Goal: Task Accomplishment & Management: Use online tool/utility

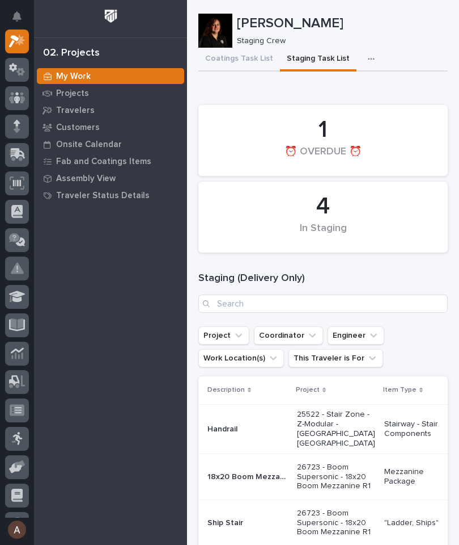
click at [361, 51] on button "button" at bounding box center [373, 59] width 25 height 23
click at [18, 153] on icon at bounding box center [18, 153] width 15 height 11
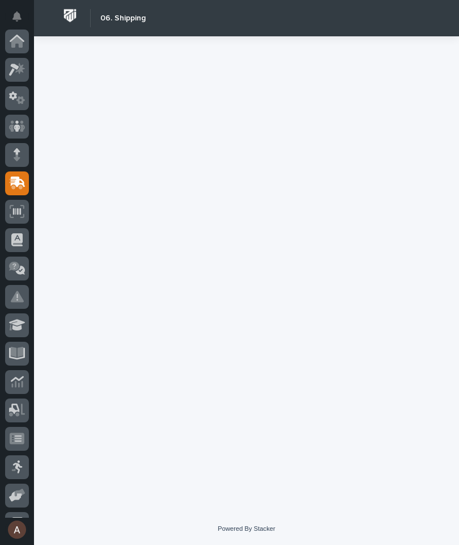
scroll to position [136, 0]
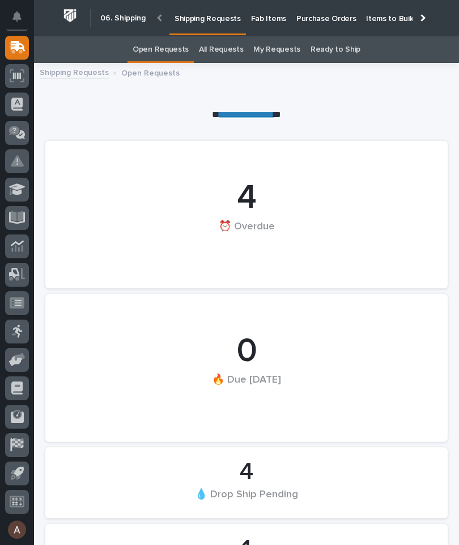
click at [265, 16] on p "Fab Items" at bounding box center [268, 12] width 35 height 24
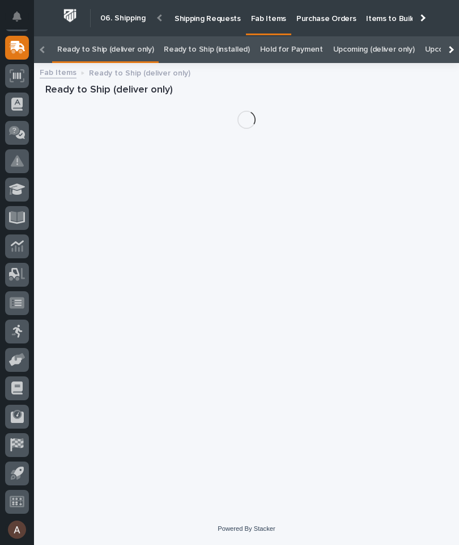
click at [453, 46] on div at bounding box center [450, 49] width 7 height 7
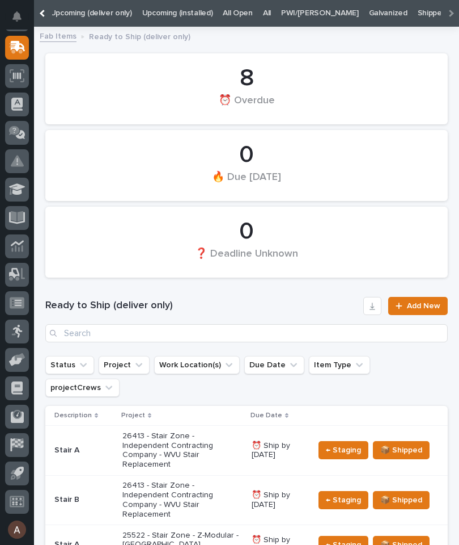
scroll to position [0, 282]
click at [264, 13] on link "All" at bounding box center [268, 13] width 8 height 27
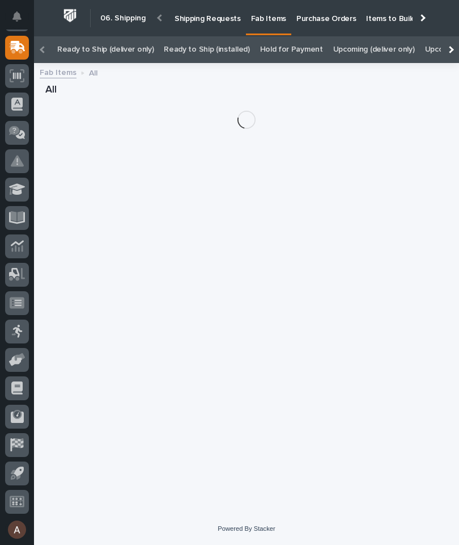
scroll to position [36, 0]
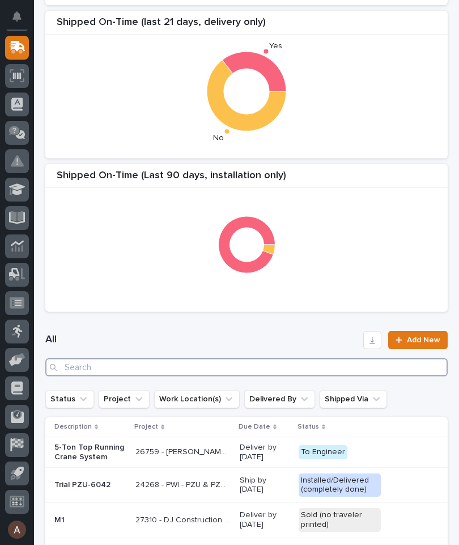
click at [280, 362] on input "Search" at bounding box center [246, 367] width 403 height 18
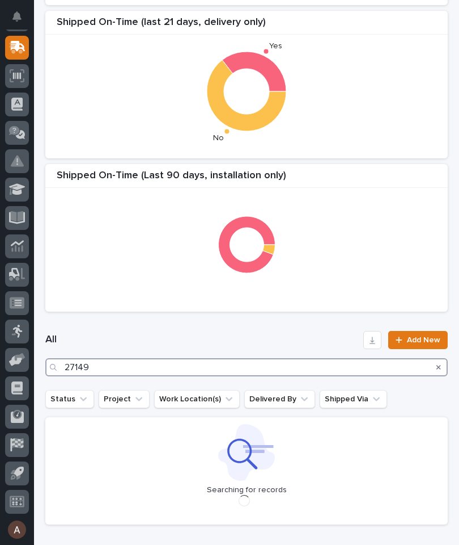
type input "27149"
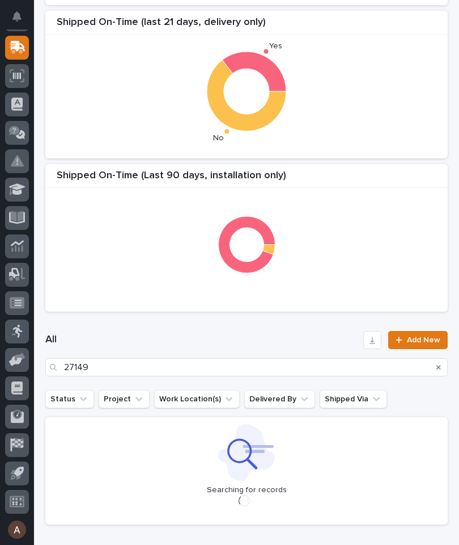
click at [398, 153] on div "Shipped On-Time (last 21 days, delivery only) Yes No" at bounding box center [246, 84] width 403 height 147
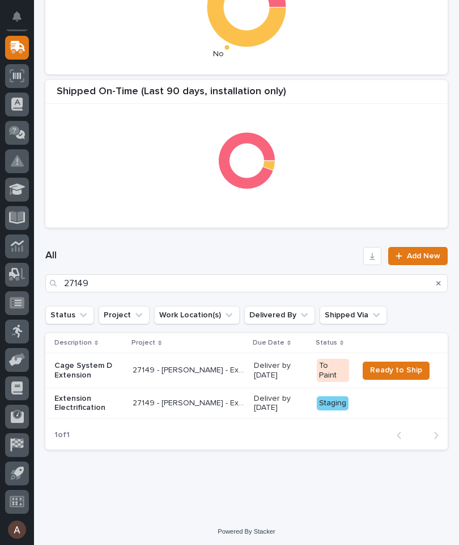
click at [89, 369] on p "Cage System D Extension" at bounding box center [88, 370] width 69 height 19
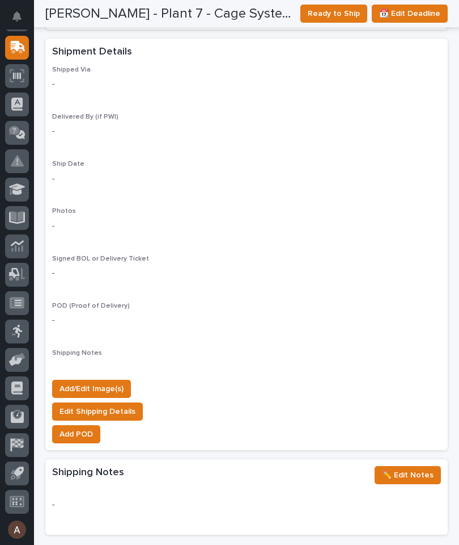
click at [111, 382] on span "Add/Edit Image(s)" at bounding box center [92, 389] width 64 height 14
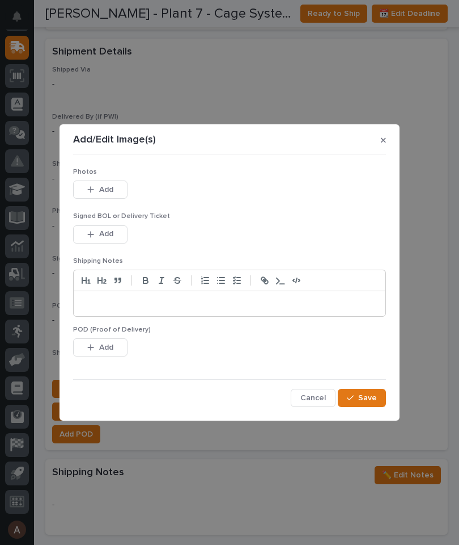
click at [114, 189] on button "Add" at bounding box center [100, 189] width 54 height 18
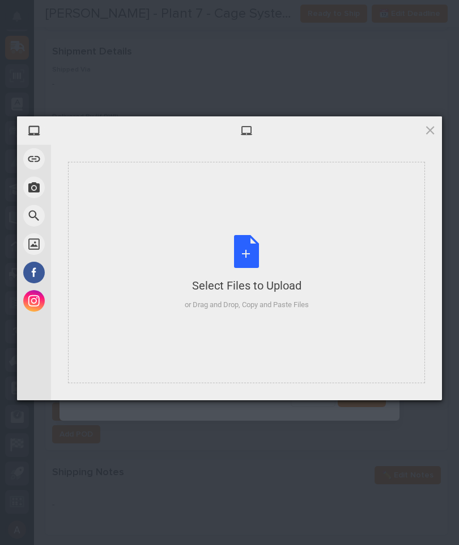
click at [348, 216] on div "Select Files to Upload or Drag and Drop, Copy and Paste Files" at bounding box center [246, 272] width 357 height 221
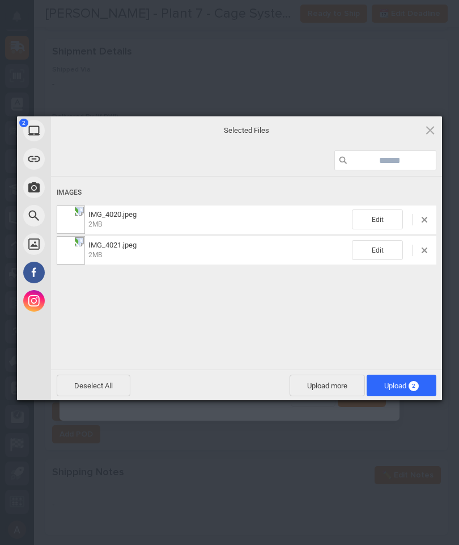
click at [400, 387] on span "Upload 2" at bounding box center [402, 385] width 35 height 9
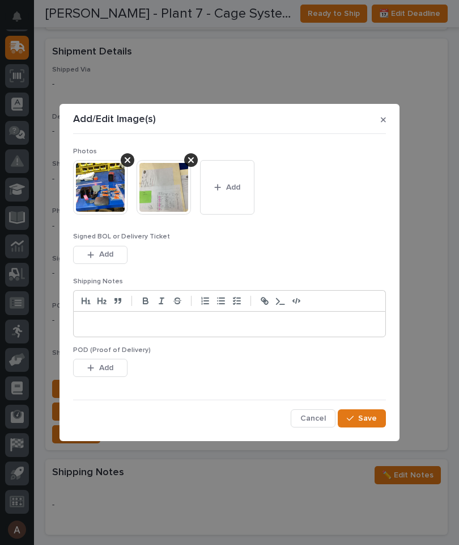
click at [365, 413] on span "Save" at bounding box center [367, 418] width 19 height 10
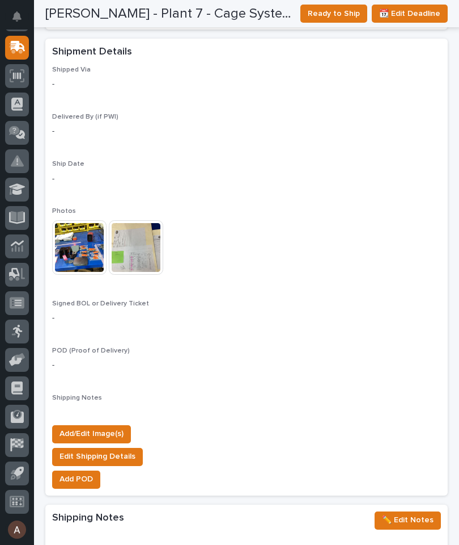
click at [337, 11] on span "Ready to Ship" at bounding box center [334, 14] width 52 height 14
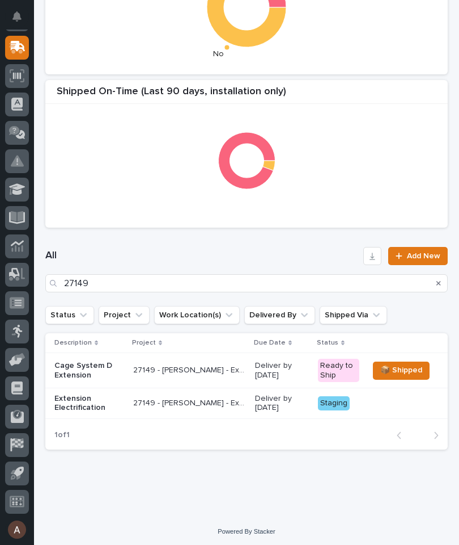
click at [74, 395] on p "Extension Electrification" at bounding box center [89, 403] width 70 height 19
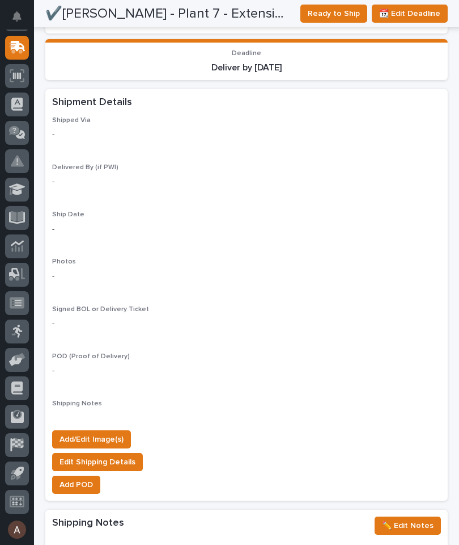
click at [116, 432] on span "Add/Edit Image(s)" at bounding box center [92, 439] width 64 height 14
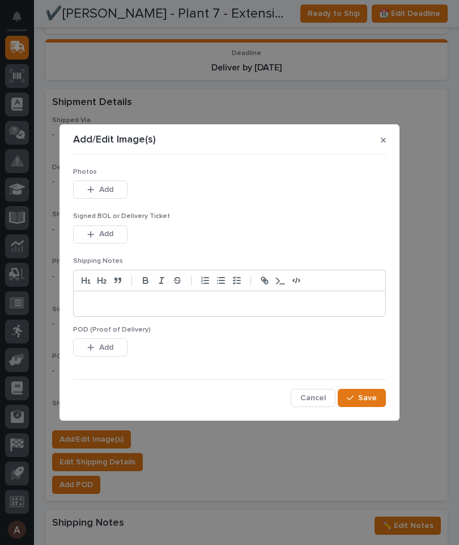
click at [116, 197] on button "Add" at bounding box center [100, 189] width 54 height 18
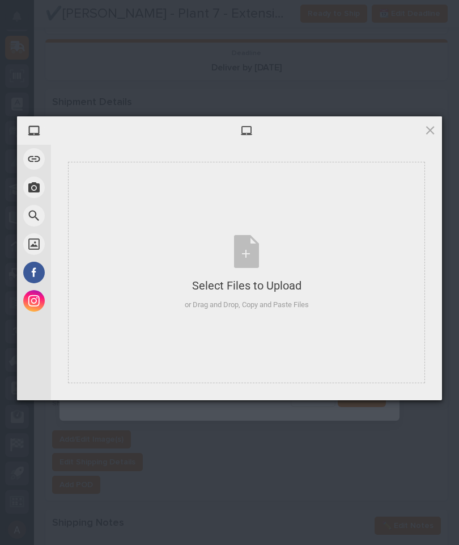
click at [316, 229] on div "Select Files to Upload or Drag and Drop, Copy and Paste Files" at bounding box center [246, 272] width 357 height 221
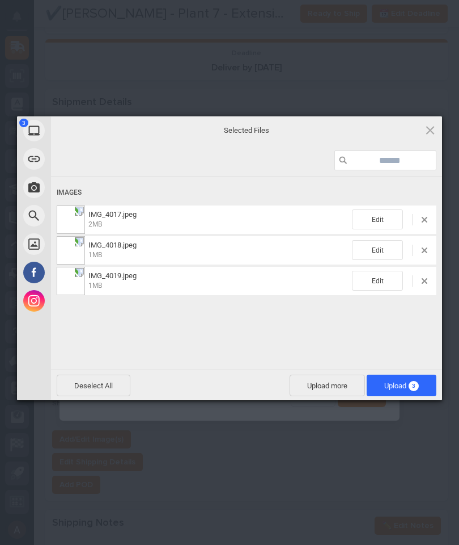
click at [399, 388] on span "Upload 3" at bounding box center [402, 385] width 35 height 9
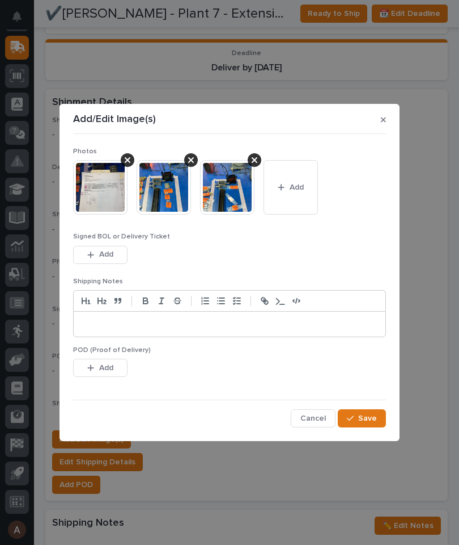
click at [375, 415] on span "Save" at bounding box center [367, 418] width 19 height 10
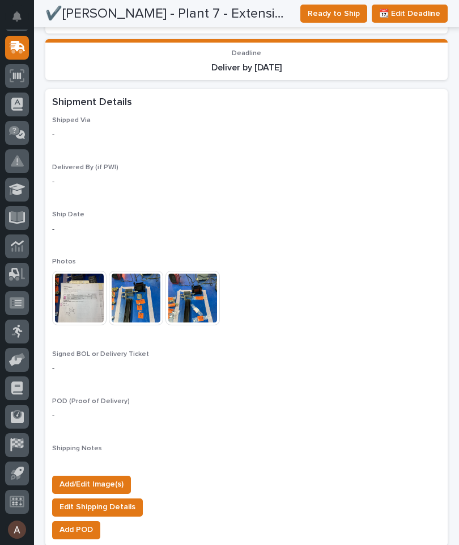
click at [336, 16] on span "Ready to Ship" at bounding box center [334, 14] width 52 height 14
